Goal: Transaction & Acquisition: Purchase product/service

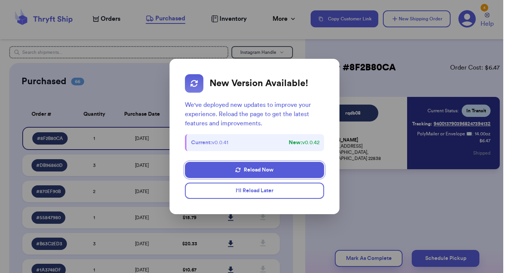
click at [257, 174] on button "Reload Now" at bounding box center [254, 170] width 139 height 16
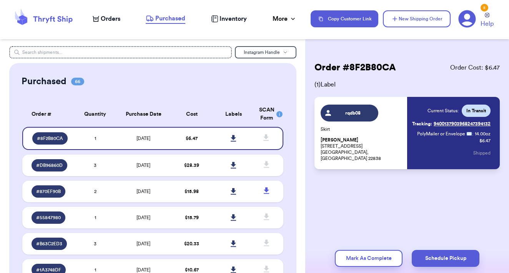
click at [114, 18] on span "Orders" at bounding box center [111, 18] width 20 height 9
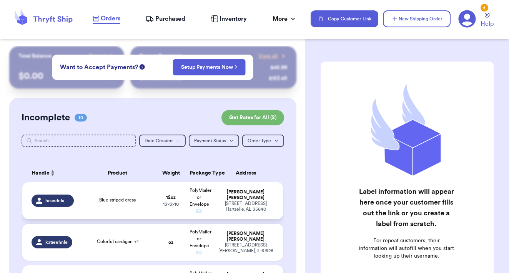
click at [148, 202] on div "Blue striped dress" at bounding box center [117, 200] width 69 height 8
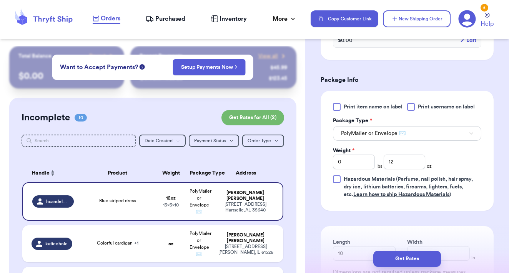
scroll to position [297, 0]
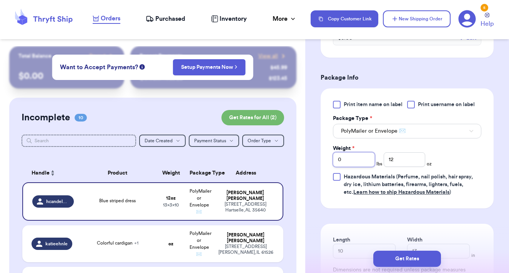
click at [358, 162] on input "0" at bounding box center [354, 159] width 42 height 15
type input "1"
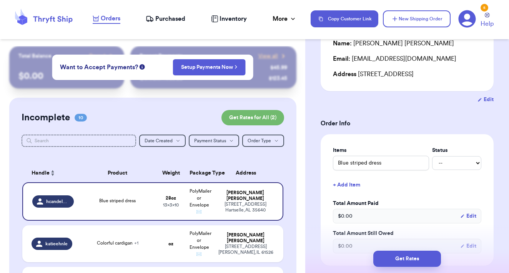
scroll to position [100, 0]
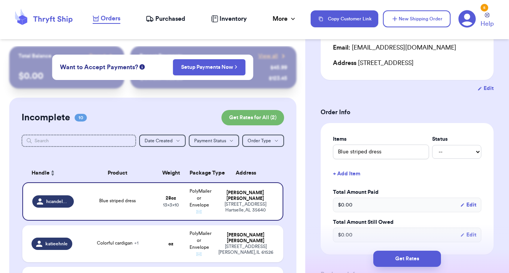
type input "1"
click at [355, 176] on button "+ Add Item" at bounding box center [407, 173] width 154 height 17
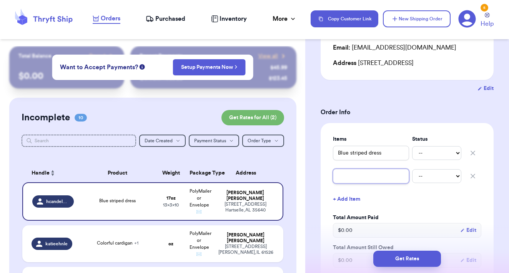
click at [352, 181] on input "text" at bounding box center [371, 176] width 76 height 15
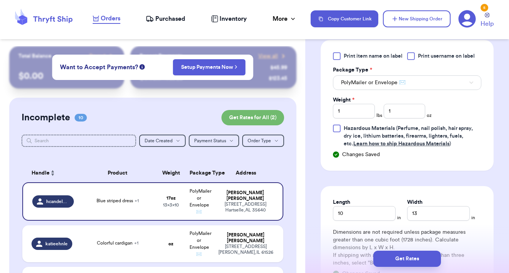
scroll to position [373, 0]
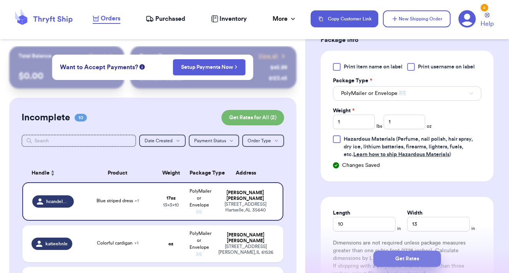
type input "gray top"
click at [411, 259] on button "Get Rates" at bounding box center [407, 258] width 68 height 16
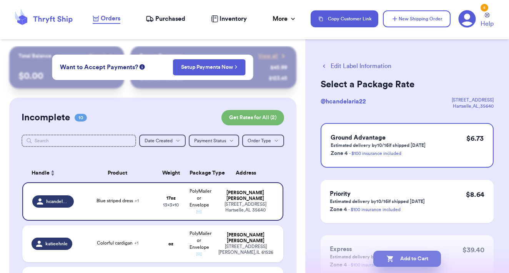
click at [421, 257] on button "Add to Cart" at bounding box center [407, 258] width 68 height 16
checkbox input "true"
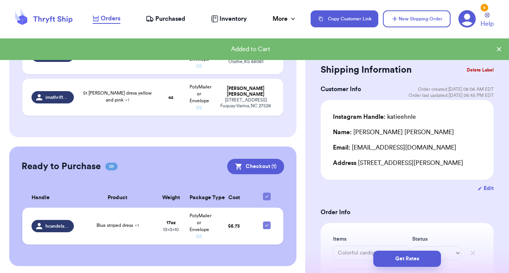
scroll to position [439, 0]
click at [272, 163] on button "Checkout ( 1 )" at bounding box center [255, 166] width 57 height 15
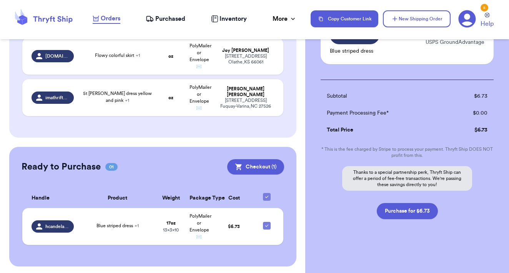
scroll to position [78, 0]
click at [423, 209] on button "Purchase for $6.73" at bounding box center [407, 211] width 61 height 16
checkbox input "false"
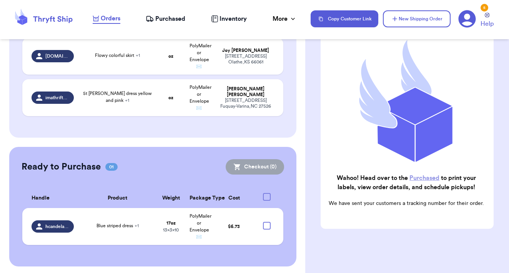
checkbox input "true"
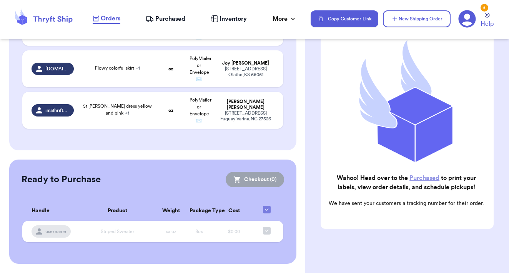
scroll to position [422, 0]
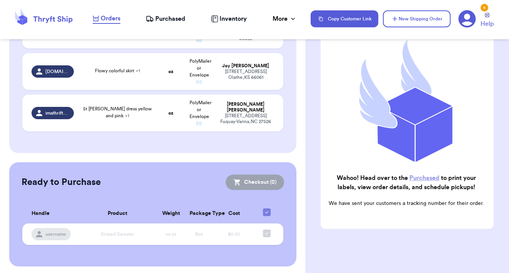
click at [420, 178] on link "Purchased" at bounding box center [424, 178] width 30 height 6
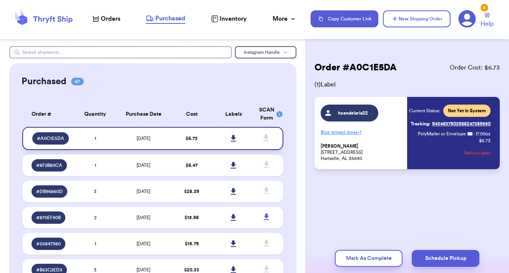
click at [234, 141] on icon at bounding box center [233, 138] width 5 height 7
